Goal: Task Accomplishment & Management: Use online tool/utility

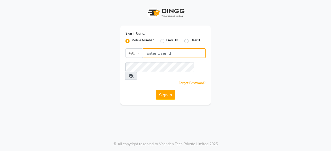
click at [187, 51] on input "Username" at bounding box center [174, 53] width 63 height 10
type input "9818336917"
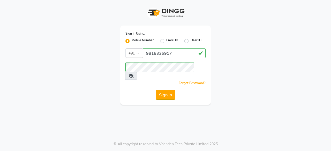
click at [165, 90] on button "Sign In" at bounding box center [166, 95] width 20 height 10
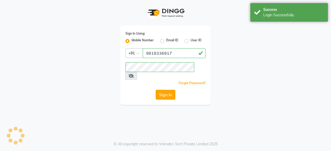
select select "service"
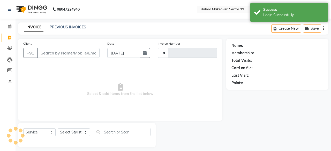
select select "en"
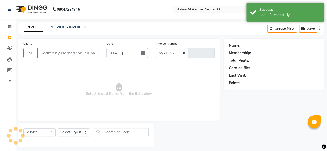
select select "6856"
type input "3050"
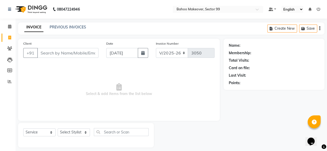
click at [61, 55] on input "Client" at bounding box center [67, 53] width 61 height 10
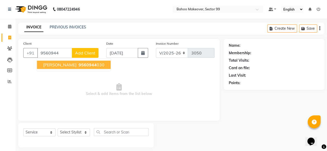
click at [55, 64] on span "[PERSON_NAME]" at bounding box center [59, 64] width 33 height 5
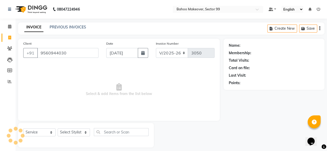
type input "9560944030"
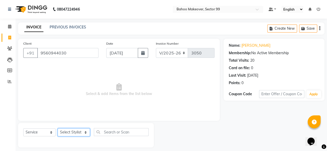
click at [87, 132] on select "Select Stylist [PERSON_NAME] Makeover Bahoo Makeover Salon [PERSON_NAME] [PERSO…" at bounding box center [74, 133] width 32 height 8
select select "64175"
click at [58, 129] on select "Select Stylist [PERSON_NAME] Makeover Bahoo Makeover Salon [PERSON_NAME] [PERSO…" at bounding box center [74, 133] width 32 height 8
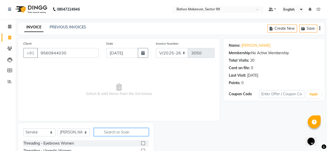
click at [119, 131] on input "text" at bounding box center [121, 132] width 55 height 8
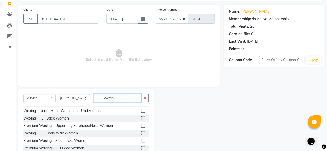
scroll to position [36, 0]
type input "waxin"
click at [141, 110] on label at bounding box center [143, 111] width 4 height 4
click at [141, 110] on input "checkbox" at bounding box center [142, 110] width 3 height 3
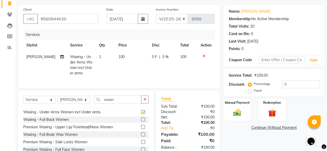
checkbox input "false"
click at [204, 56] on icon at bounding box center [204, 56] width 3 height 4
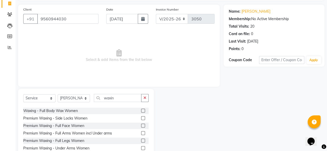
scroll to position [70, 0]
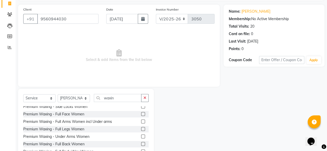
click at [141, 122] on label at bounding box center [143, 122] width 4 height 4
click at [141, 122] on input "checkbox" at bounding box center [142, 121] width 3 height 3
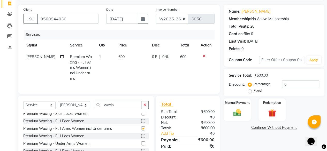
checkbox input "false"
click at [124, 102] on input "waxin" at bounding box center [118, 105] width 48 height 8
type input "w"
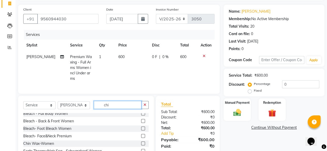
scroll to position [0, 0]
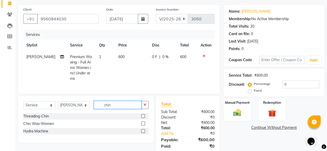
type input "chin"
click at [144, 122] on label at bounding box center [143, 124] width 4 height 4
click at [144, 122] on input "checkbox" at bounding box center [142, 123] width 3 height 3
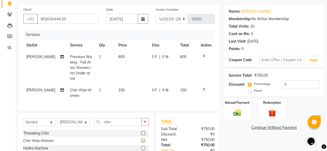
checkbox input "false"
click at [122, 86] on td "150" at bounding box center [132, 93] width 34 height 17
select select "64175"
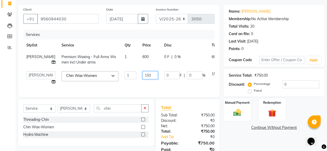
click at [143, 74] on input "150" at bounding box center [151, 75] width 16 height 8
type input "1"
type input "100"
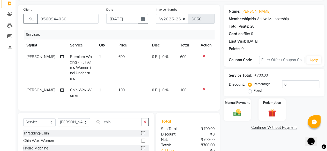
click at [238, 132] on div "Name: [PERSON_NAME] Membership: No Active Membership Total Visits: 20 Card on f…" at bounding box center [276, 92] width 105 height 174
click at [144, 120] on icon "button" at bounding box center [145, 122] width 3 height 4
click at [141, 131] on label at bounding box center [143, 133] width 4 height 4
click at [141, 132] on input "checkbox" at bounding box center [142, 133] width 3 height 3
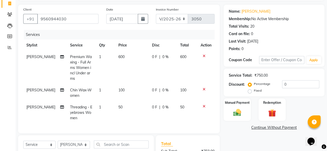
checkbox input "false"
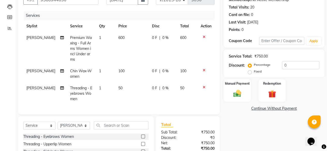
scroll to position [55, 0]
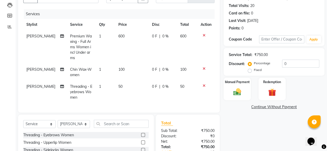
click at [141, 141] on label at bounding box center [143, 143] width 4 height 4
click at [141, 141] on input "checkbox" at bounding box center [142, 142] width 3 height 3
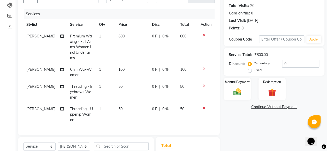
checkbox input "false"
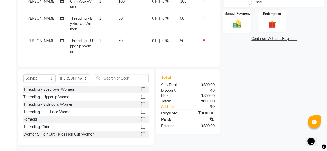
click at [237, 22] on img at bounding box center [237, 23] width 13 height 9
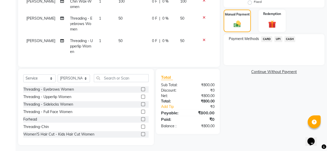
click at [280, 39] on span "UPI" at bounding box center [278, 39] width 8 height 6
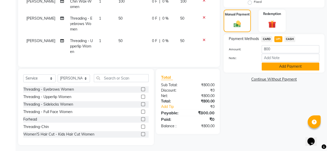
click at [286, 66] on button "Add Payment" at bounding box center [291, 67] width 58 height 8
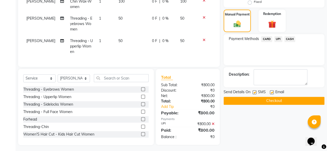
click at [277, 99] on button "Checkout" at bounding box center [274, 101] width 101 height 8
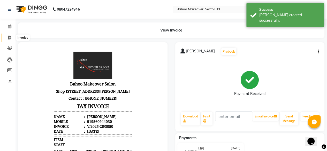
click at [10, 36] on icon at bounding box center [9, 38] width 3 height 4
select select "service"
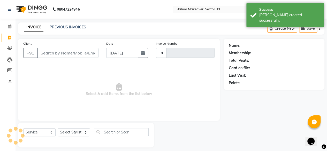
scroll to position [4, 0]
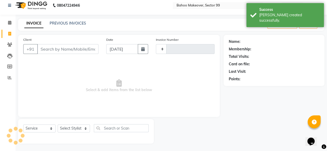
type input "3051"
select select "6856"
click at [54, 47] on input "Client" at bounding box center [67, 49] width 61 height 10
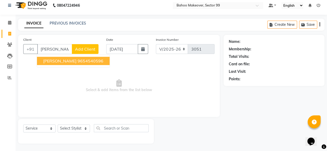
click at [78, 60] on ngb-highlight "9654540596" at bounding box center [91, 60] width 26 height 5
type input "9654540596"
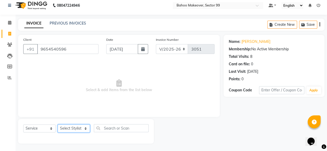
click at [86, 129] on select "Select Stylist [PERSON_NAME] Makeover Bahoo Makeover Salon [PERSON_NAME] [PERSO…" at bounding box center [74, 129] width 32 height 8
select select "85852"
click at [58, 125] on select "Select Stylist [PERSON_NAME] Makeover Bahoo Makeover Salon [PERSON_NAME] [PERSO…" at bounding box center [74, 129] width 32 height 8
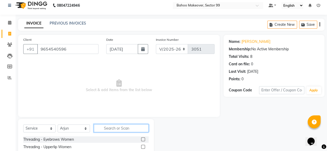
click at [122, 125] on input "text" at bounding box center [121, 128] width 55 height 8
type input "shave"
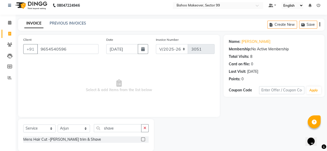
click at [142, 139] on label at bounding box center [143, 140] width 4 height 4
click at [142, 139] on input "checkbox" at bounding box center [142, 139] width 3 height 3
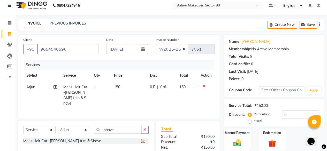
checkbox input "false"
click at [120, 86] on span "150" at bounding box center [117, 87] width 6 height 5
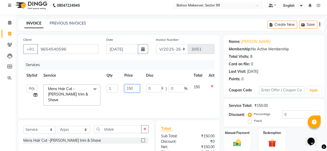
click at [134, 88] on input "150" at bounding box center [132, 89] width 16 height 8
type input "1"
type input "200"
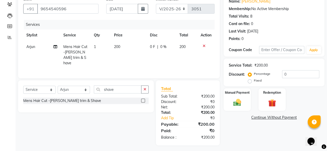
click at [246, 136] on div "Name: [PERSON_NAME] Membership: No Active Membership Total Visits: 8 Card on fi…" at bounding box center [276, 70] width 105 height 151
click at [240, 102] on img at bounding box center [237, 102] width 13 height 9
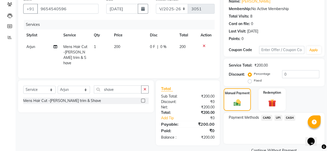
click at [292, 118] on span "CASH" at bounding box center [290, 118] width 11 height 6
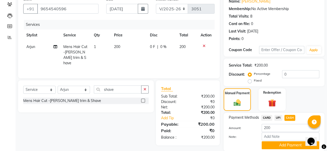
scroll to position [63, 0]
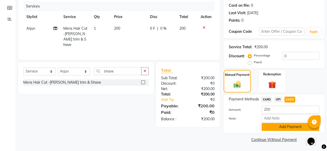
click at [288, 127] on button "Add Payment" at bounding box center [291, 127] width 58 height 8
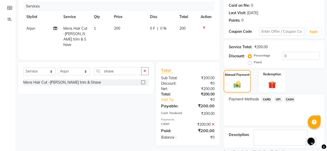
scroll to position [84, 0]
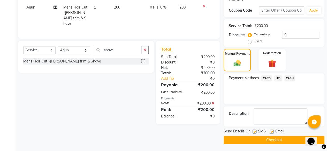
click at [278, 141] on button "Checkout" at bounding box center [274, 140] width 101 height 8
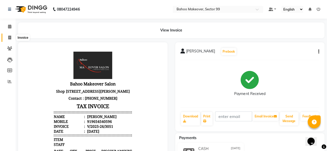
click at [11, 39] on icon at bounding box center [9, 38] width 3 height 4
select select "service"
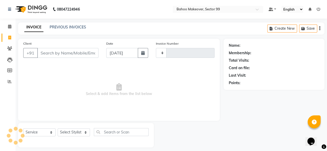
scroll to position [4, 0]
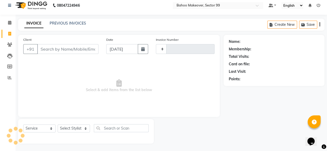
type input "3052"
select select "6856"
